Goal: Information Seeking & Learning: Learn about a topic

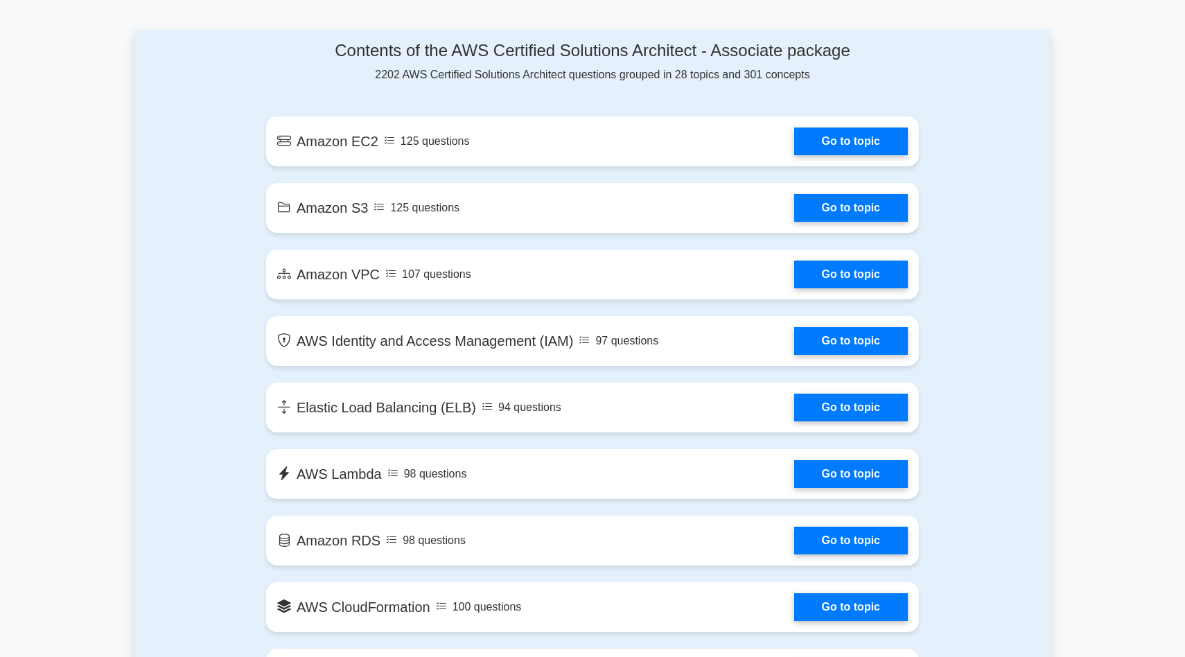
scroll to position [740, 0]
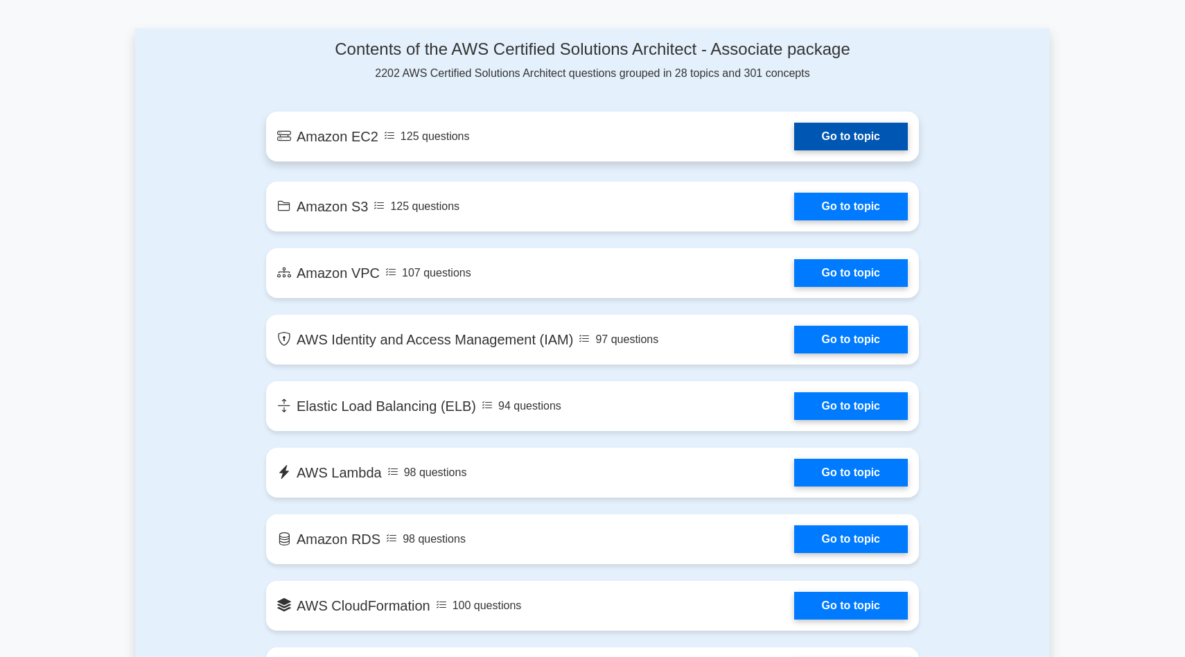
click at [794, 128] on link "Go to topic" at bounding box center [851, 137] width 114 height 28
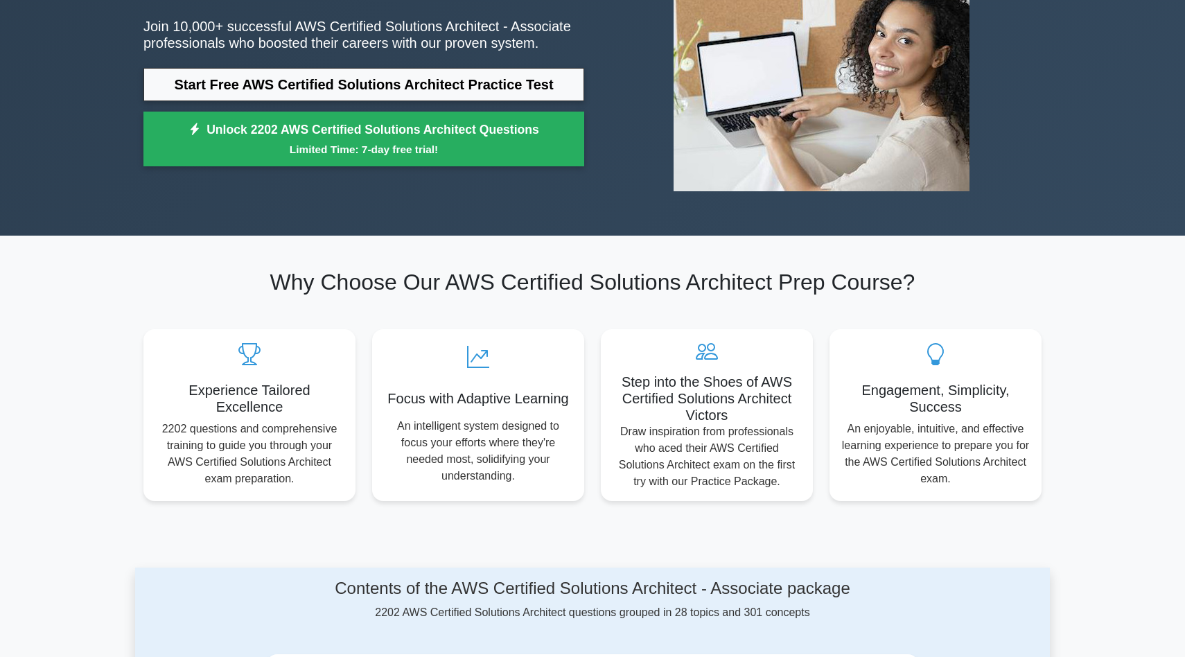
scroll to position [0, 0]
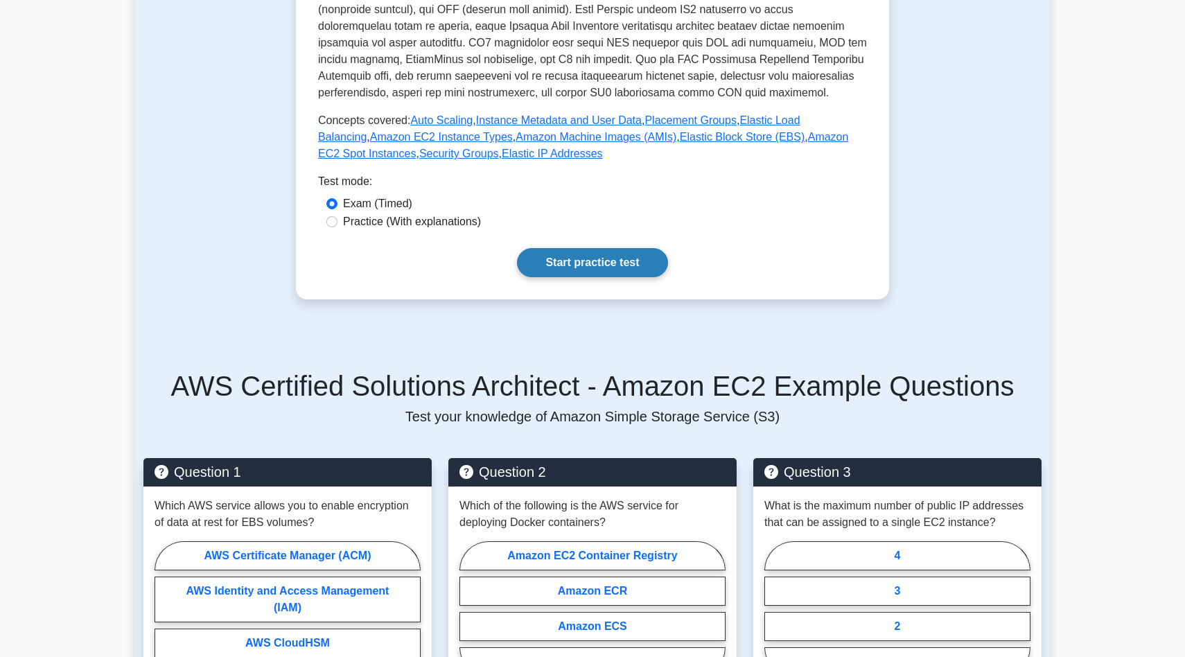
scroll to position [473, 0]
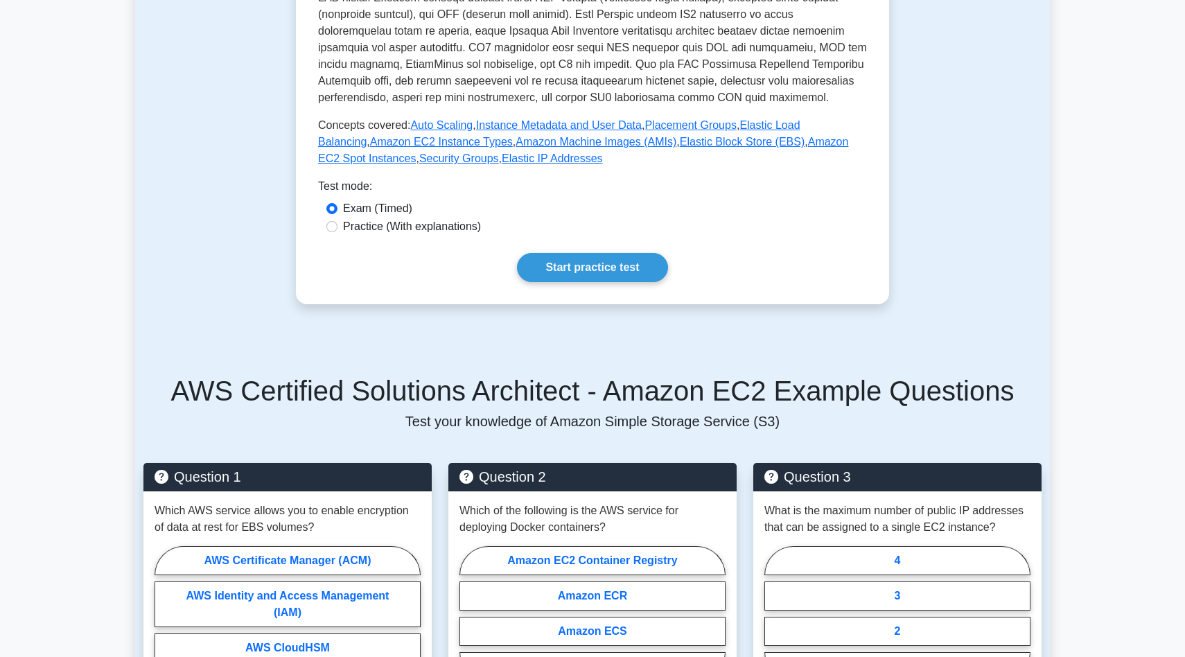
click at [450, 231] on label "Practice (With explanations)" at bounding box center [412, 226] width 138 height 17
click at [338, 231] on input "Practice (With explanations)" at bounding box center [332, 226] width 11 height 11
radio input "true"
click at [565, 274] on link "Start practice test" at bounding box center [592, 267] width 150 height 29
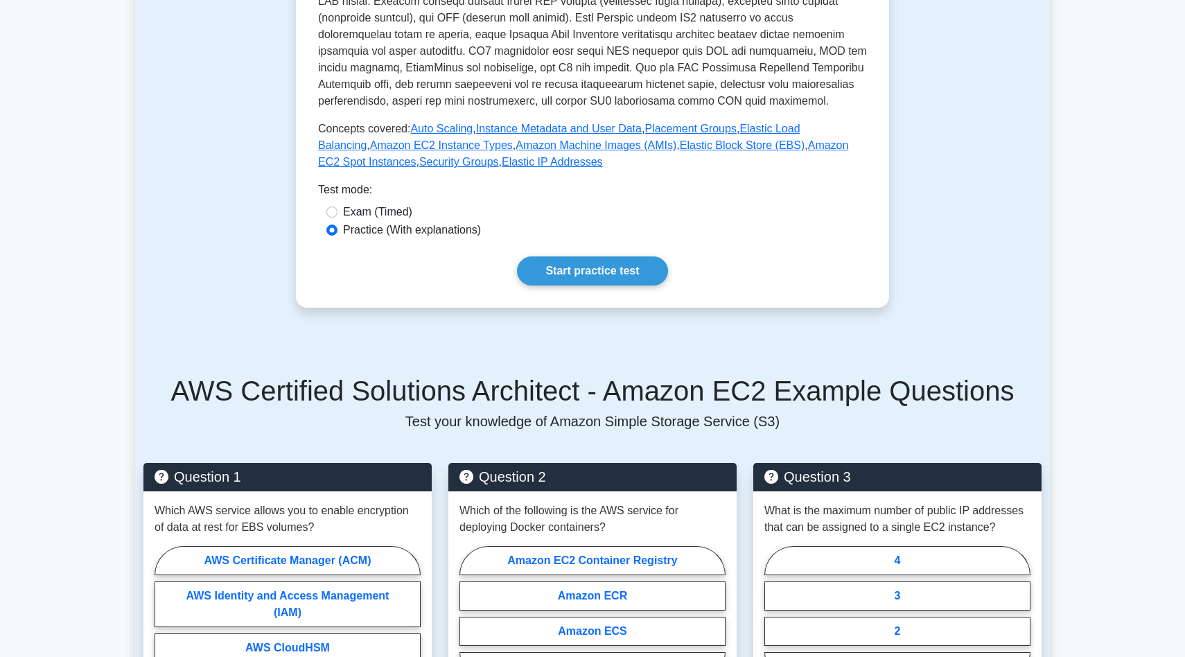
scroll to position [0, 0]
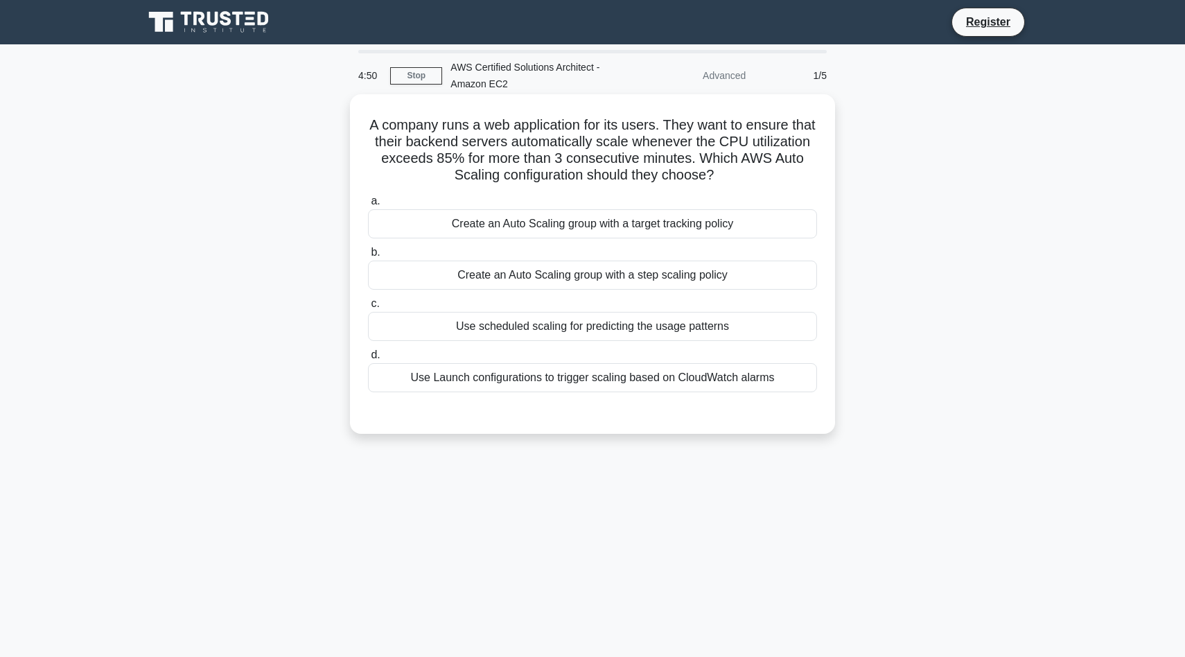
click at [625, 379] on div "Use Launch configurations to trigger scaling based on CloudWatch alarms" at bounding box center [592, 377] width 449 height 29
click at [368, 360] on input "d. Use Launch configurations to trigger scaling based on CloudWatch alarms" at bounding box center [368, 355] width 0 height 9
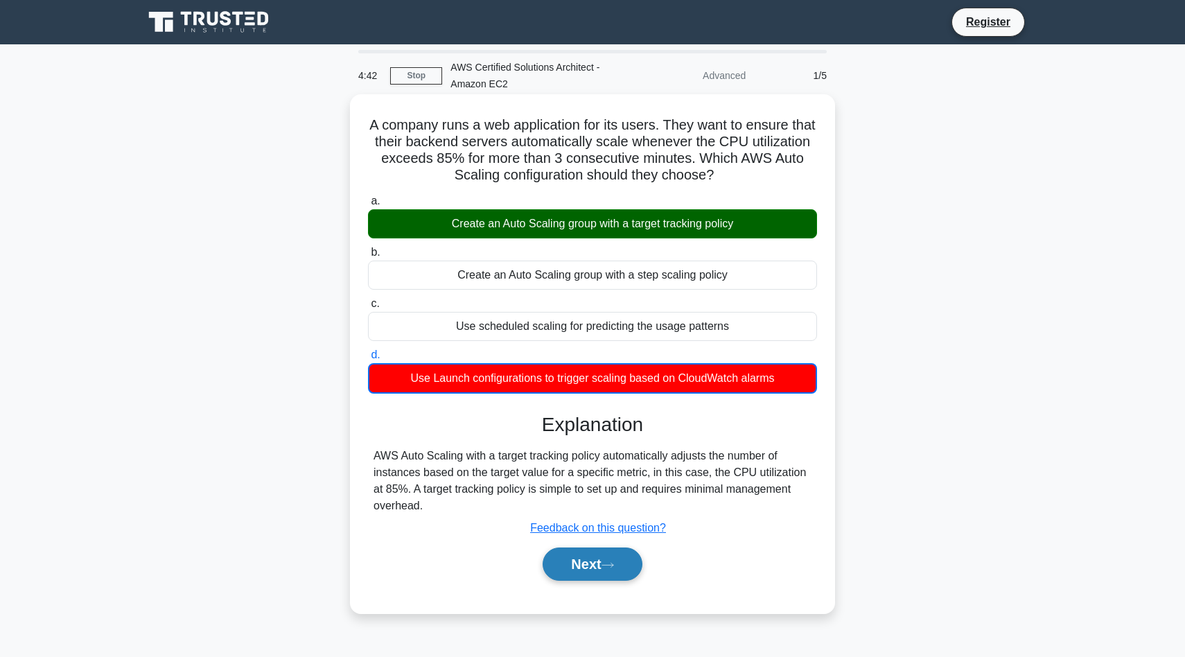
click at [622, 569] on button "Next" at bounding box center [592, 564] width 99 height 33
